Goal: Information Seeking & Learning: Compare options

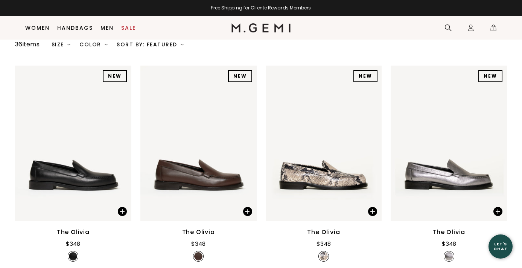
scroll to position [105, 0]
click at [248, 140] on img at bounding box center [247, 143] width 7 height 7
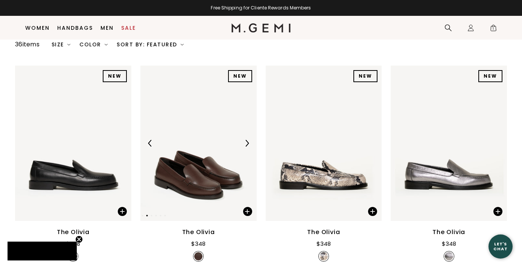
click at [248, 140] on img at bounding box center [247, 143] width 7 height 7
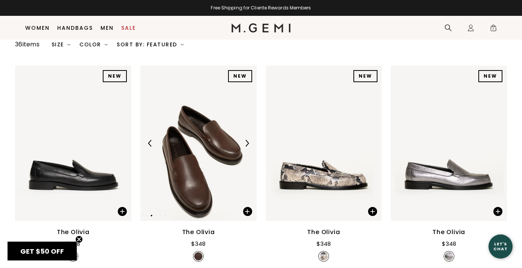
scroll to position [0, 0]
click at [248, 140] on img at bounding box center [247, 143] width 7 height 7
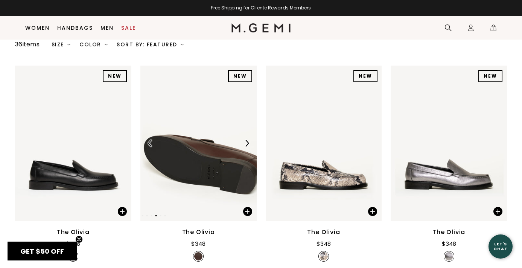
click at [248, 140] on img at bounding box center [247, 143] width 7 height 7
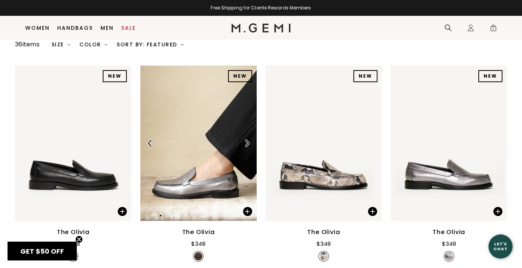
click at [248, 140] on img at bounding box center [247, 143] width 7 height 7
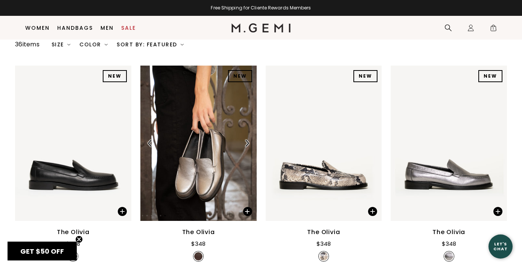
click at [248, 140] on img at bounding box center [247, 143] width 7 height 7
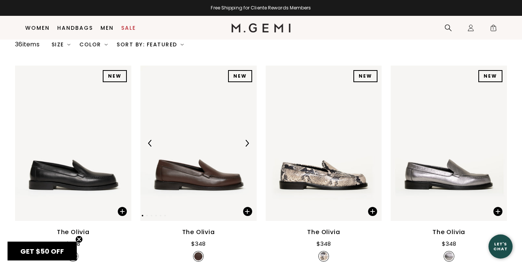
click at [248, 140] on img at bounding box center [247, 143] width 7 height 7
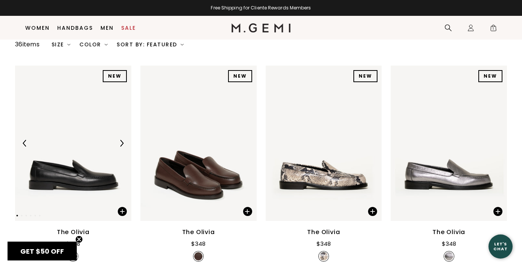
click at [81, 139] on img at bounding box center [73, 143] width 116 height 155
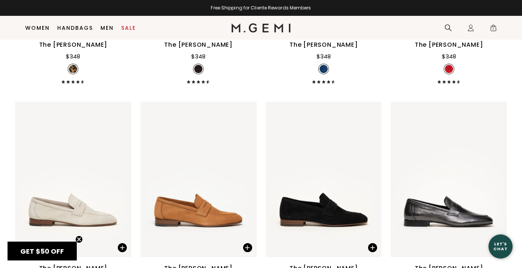
scroll to position [768, 0]
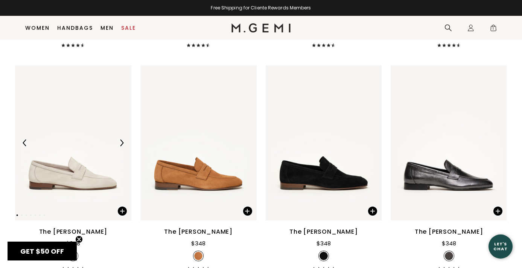
click at [122, 139] on img at bounding box center [121, 142] width 7 height 7
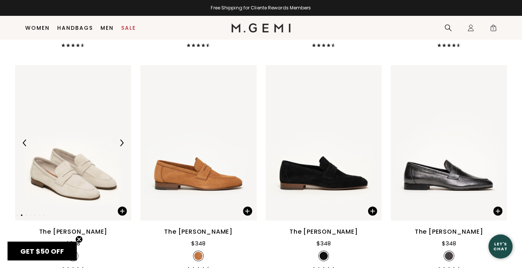
click at [122, 139] on img at bounding box center [121, 142] width 7 height 7
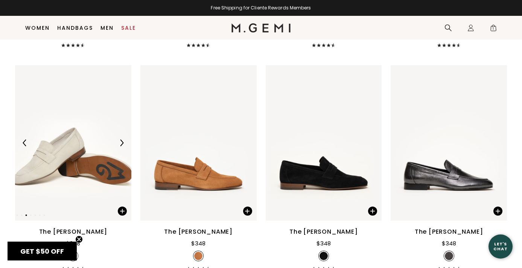
click at [100, 137] on div at bounding box center [73, 143] width 116 height 12
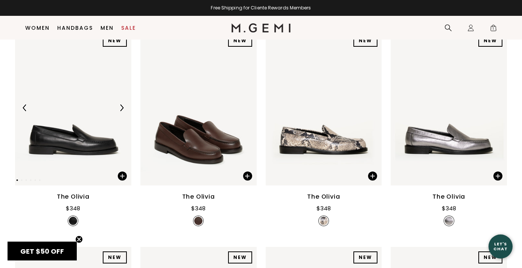
scroll to position [0, 0]
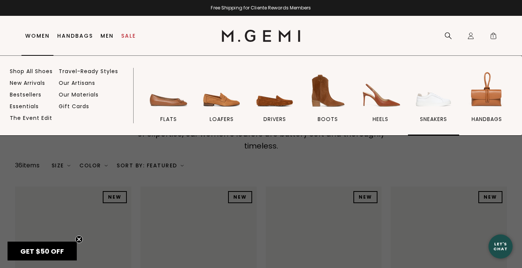
click at [439, 102] on img at bounding box center [434, 91] width 42 height 42
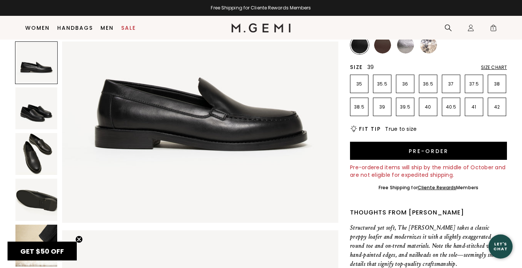
click at [381, 110] on li "39" at bounding box center [382, 107] width 18 height 18
click at [388, 46] on img at bounding box center [382, 45] width 17 height 17
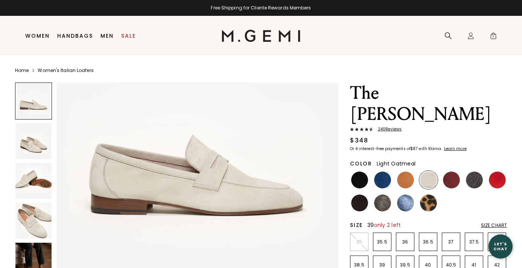
click at [378, 262] on p "39" at bounding box center [382, 265] width 18 height 6
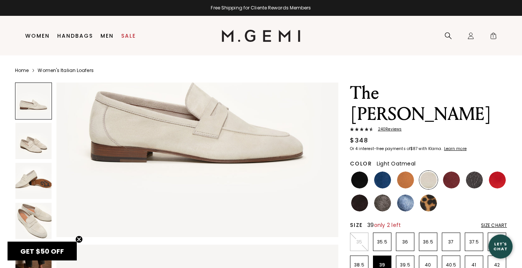
scroll to position [145, 0]
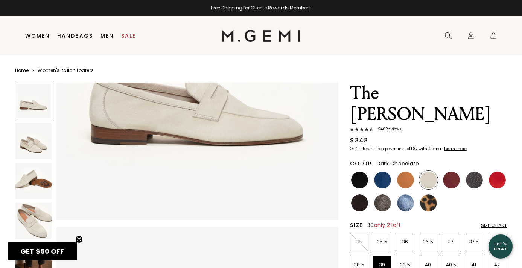
click at [358, 194] on img at bounding box center [359, 202] width 17 height 17
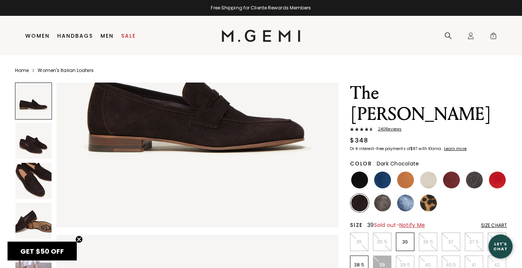
scroll to position [125, 0]
